Goal: Book appointment/travel/reservation

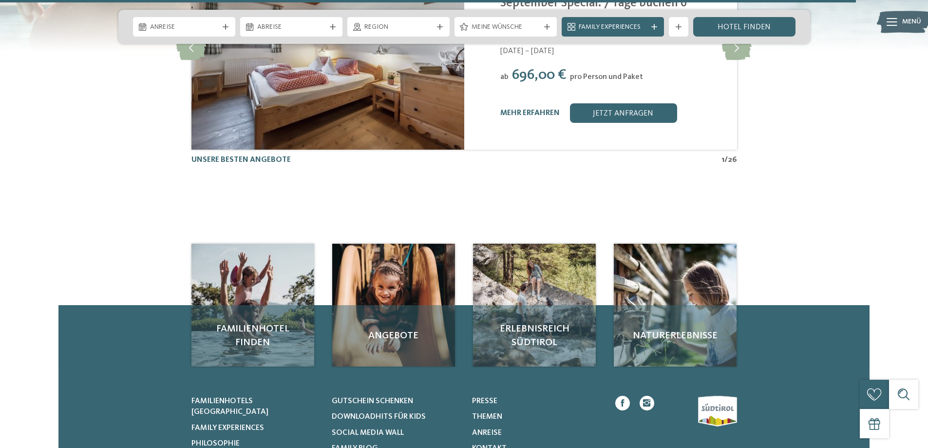
scroll to position [2387, 0]
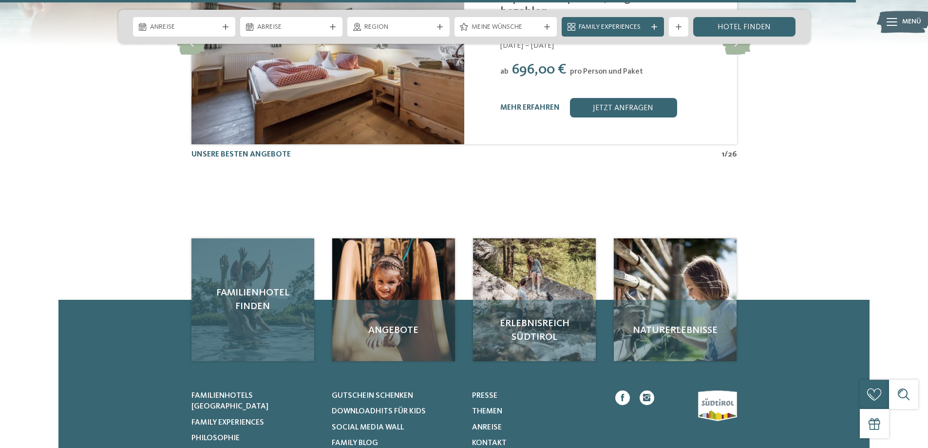
click at [251, 286] on span "Familienhotel finden" at bounding box center [252, 299] width 103 height 27
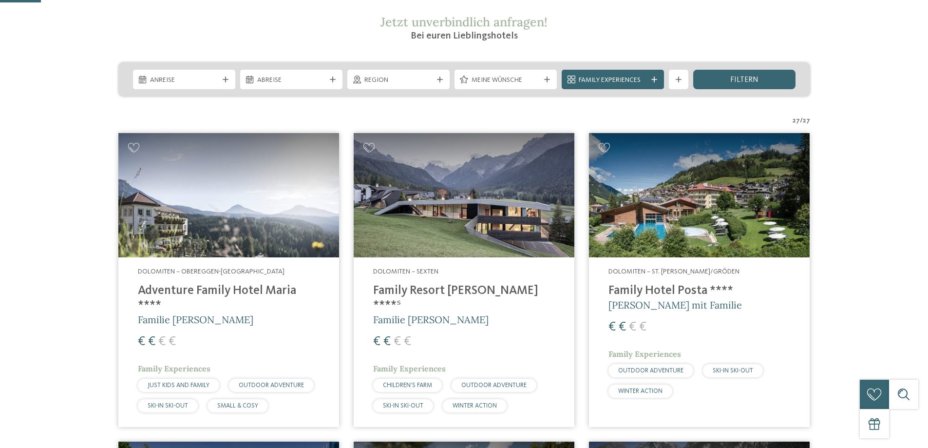
scroll to position [195, 0]
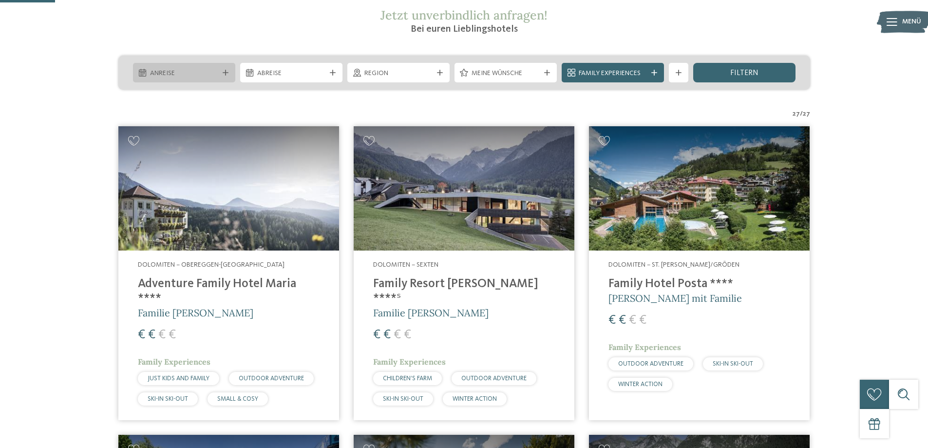
click at [176, 74] on span "Anreise" at bounding box center [184, 74] width 68 height 10
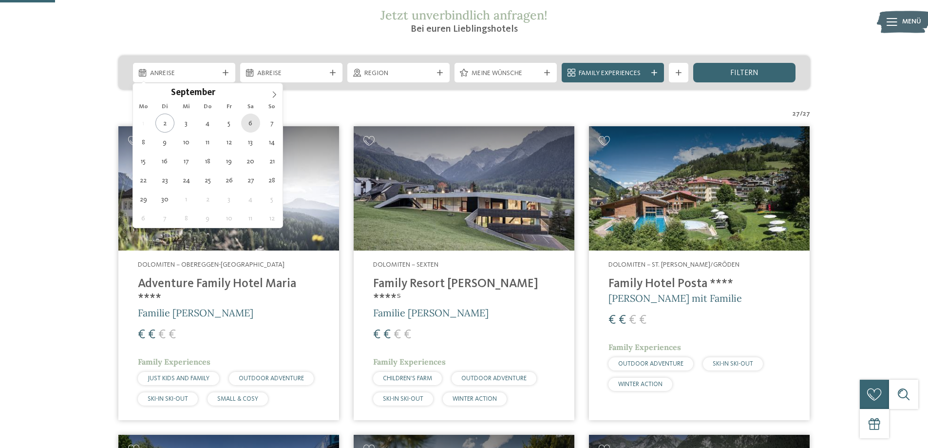
type div "06.09.2025"
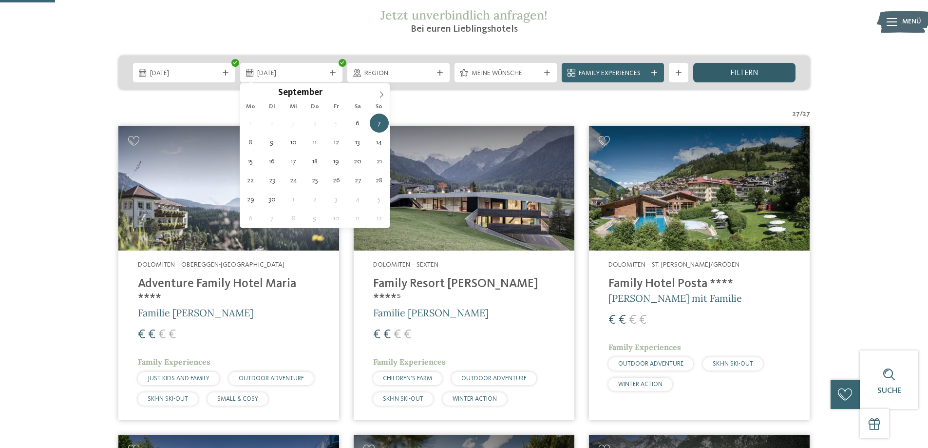
click at [766, 73] on div "filtern" at bounding box center [744, 72] width 102 height 19
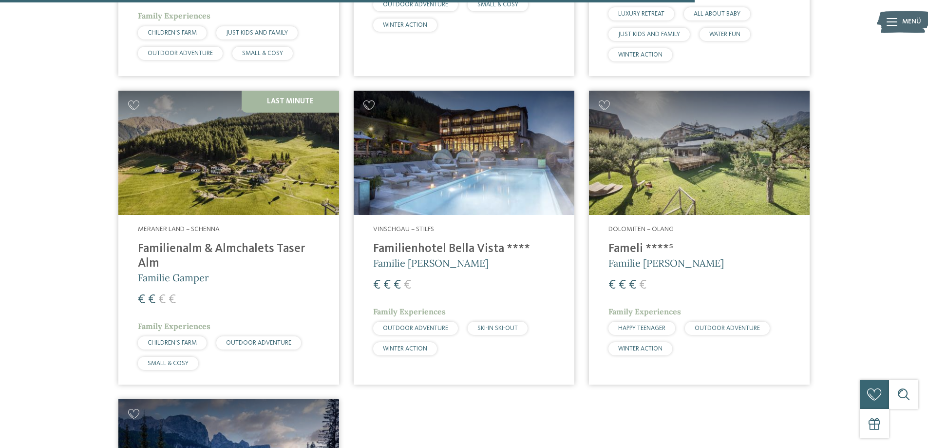
scroll to position [2561, 0]
